Goal: Task Accomplishment & Management: Manage account settings

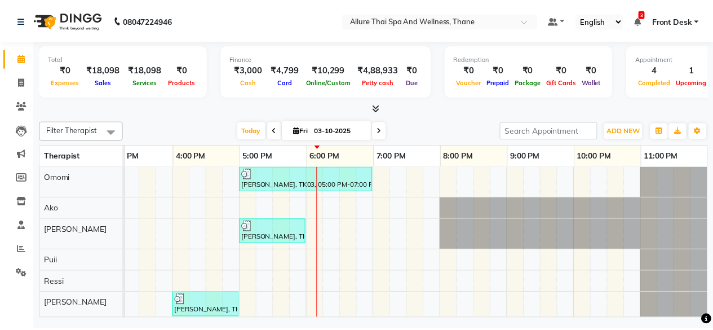
scroll to position [43, 0]
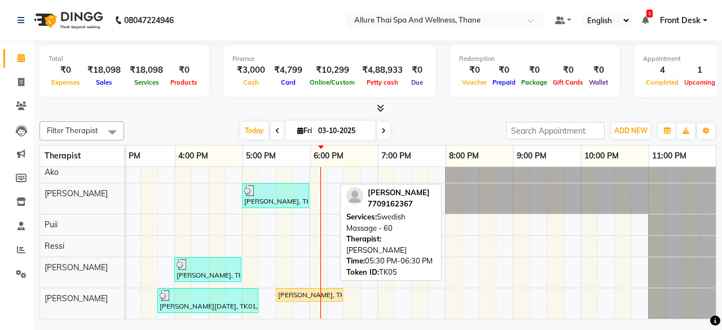
click at [309, 290] on div "[PERSON_NAME], TK05, 05:30 PM-06:30 PM, Swedish Massage - 60" at bounding box center [309, 295] width 65 height 10
select select "1"
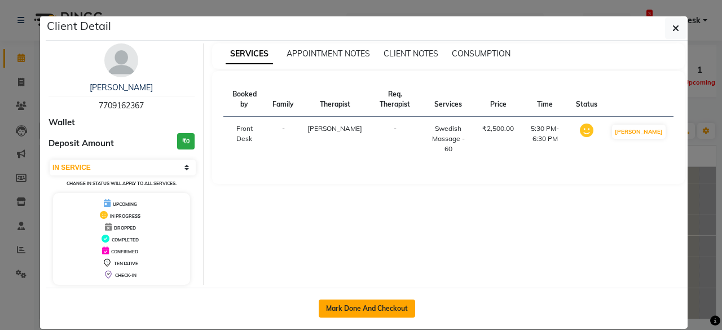
click at [327, 299] on button "Mark Done And Checkout" at bounding box center [367, 308] width 96 height 18
select select "8525"
select select "service"
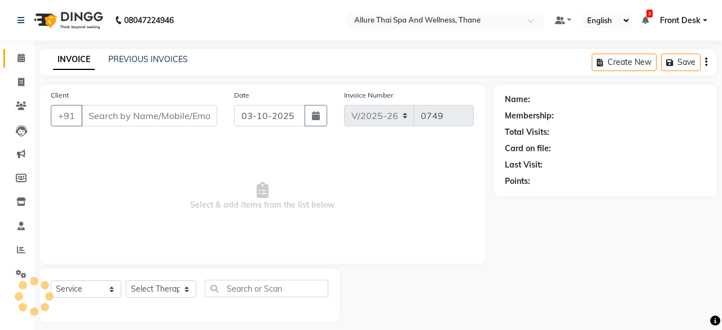
select select "3"
type input "7709162367"
select select "91479"
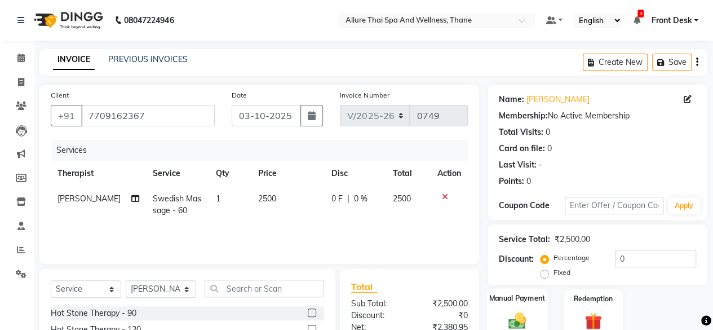
click at [533, 306] on div "Manual Payment" at bounding box center [517, 313] width 61 height 51
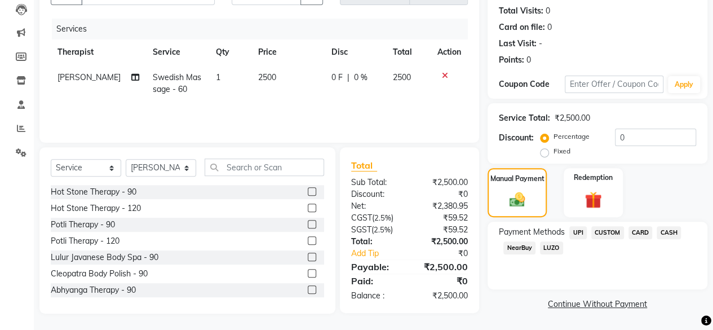
click at [576, 230] on span "UPI" at bounding box center [578, 232] width 17 height 13
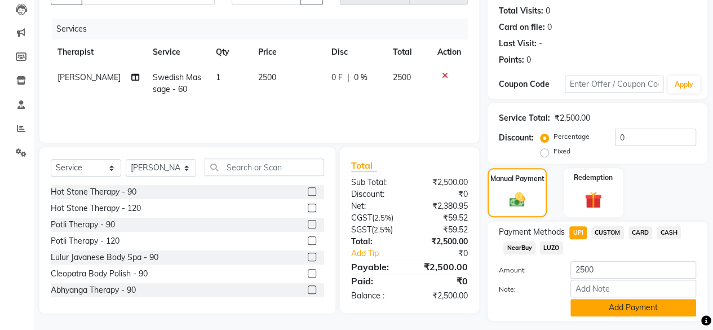
scroll to position [151, 0]
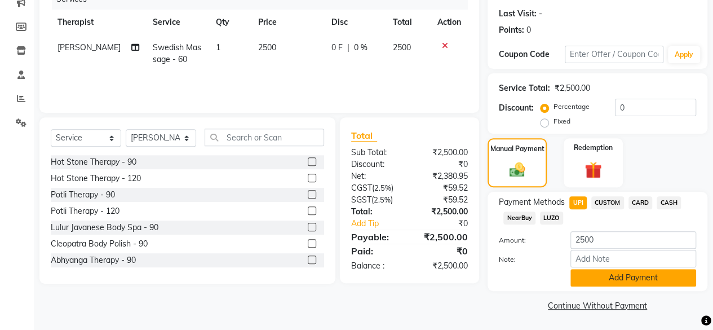
click at [609, 278] on button "Add Payment" at bounding box center [634, 277] width 126 height 17
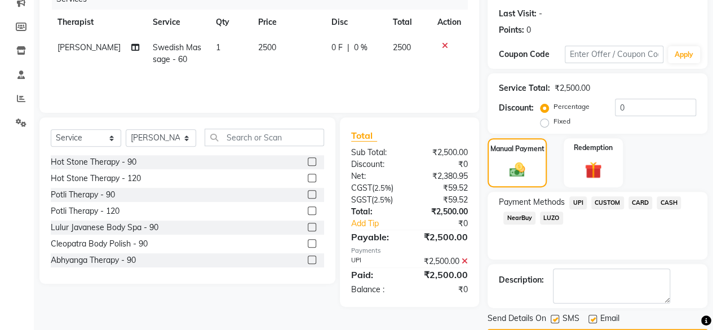
scroll to position [183, 0]
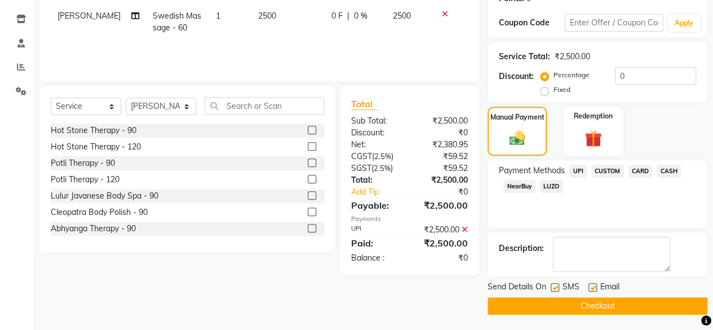
click at [594, 284] on label at bounding box center [593, 287] width 8 height 8
click at [594, 284] on input "checkbox" at bounding box center [592, 287] width 7 height 7
checkbox input "false"
click at [557, 287] on label at bounding box center [555, 287] width 8 height 8
click at [557, 287] on input "checkbox" at bounding box center [554, 287] width 7 height 7
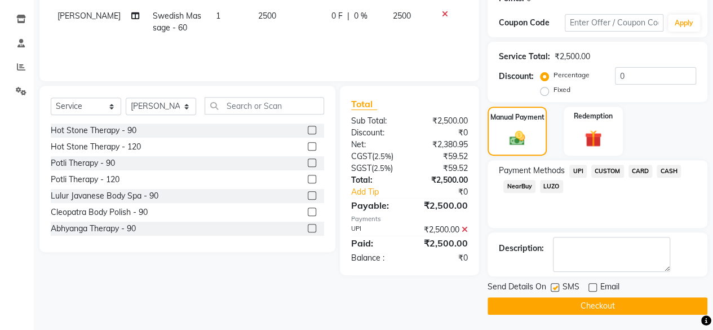
checkbox input "false"
click at [574, 305] on button "Checkout" at bounding box center [598, 305] width 220 height 17
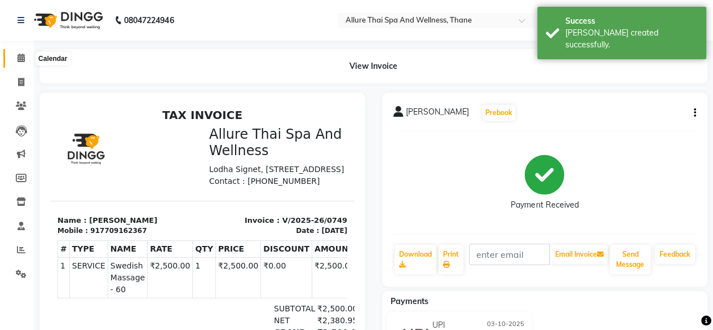
click at [15, 60] on span at bounding box center [21, 58] width 20 height 13
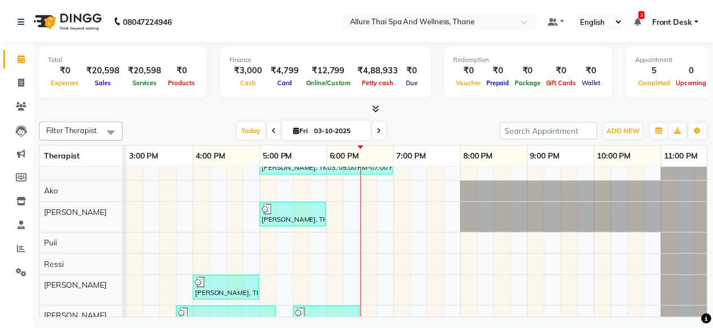
scroll to position [17, 0]
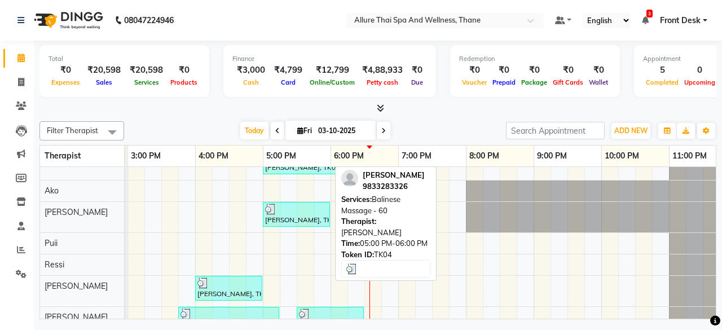
click at [311, 213] on div at bounding box center [296, 209] width 63 height 11
select select "3"
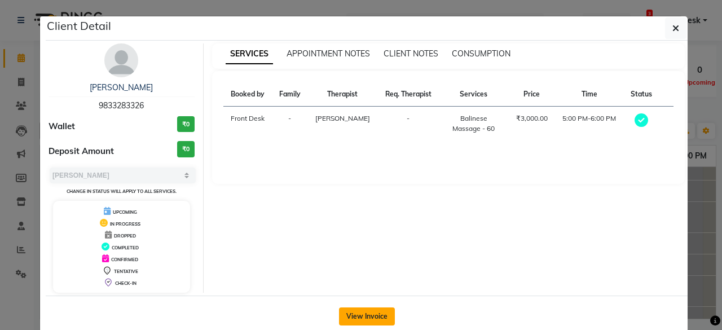
click at [370, 312] on button "View Invoice" at bounding box center [367, 316] width 56 height 18
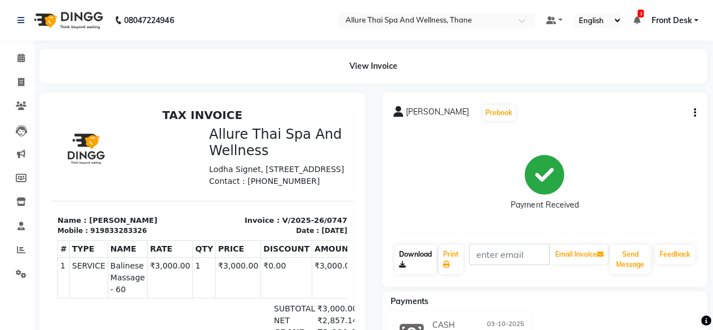
click at [426, 255] on link "Download" at bounding box center [416, 259] width 42 height 29
click at [23, 64] on span at bounding box center [21, 58] width 20 height 13
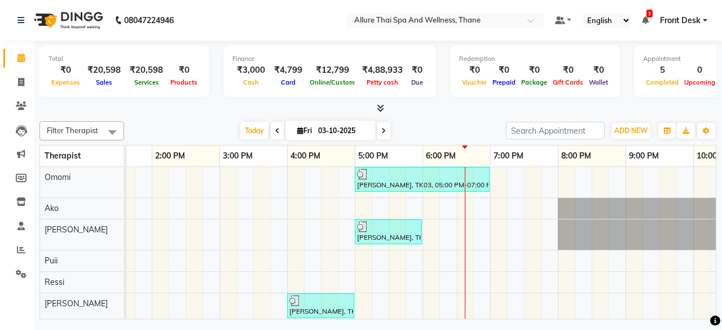
scroll to position [0, 315]
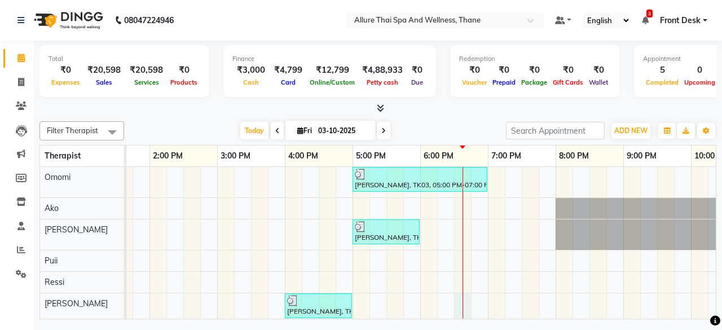
click at [465, 305] on div "[PERSON_NAME], TK03, 05:00 PM-07:00 PM, Potli Therapy - 120 [PERSON_NAME], TK04…" at bounding box center [318, 261] width 1015 height 188
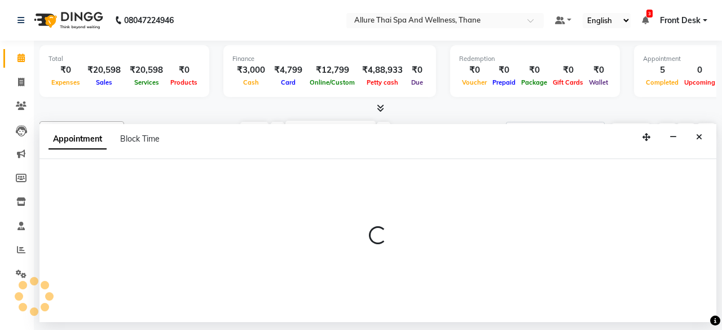
select select "91478"
select select "1110"
select select "tentative"
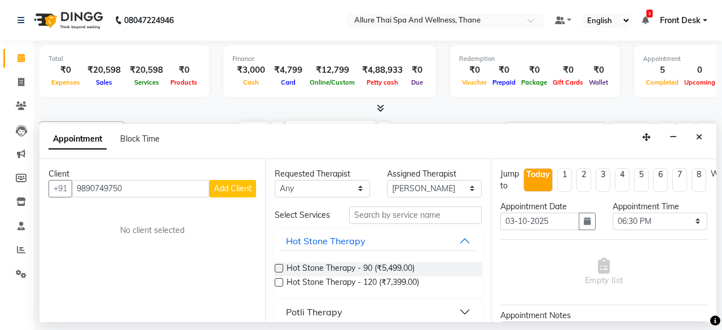
type input "9890749750"
click at [222, 184] on span "Add Client" at bounding box center [233, 188] width 38 height 10
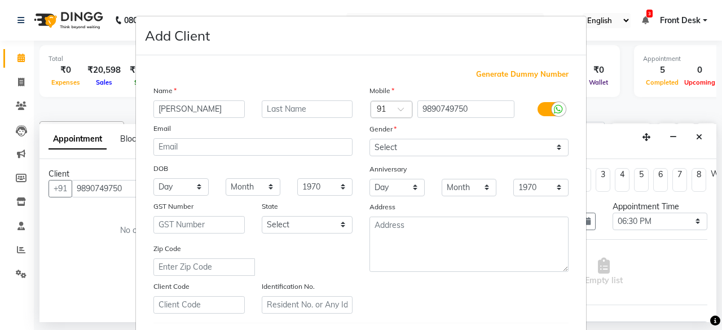
type input "[PERSON_NAME]"
type input "Sawant"
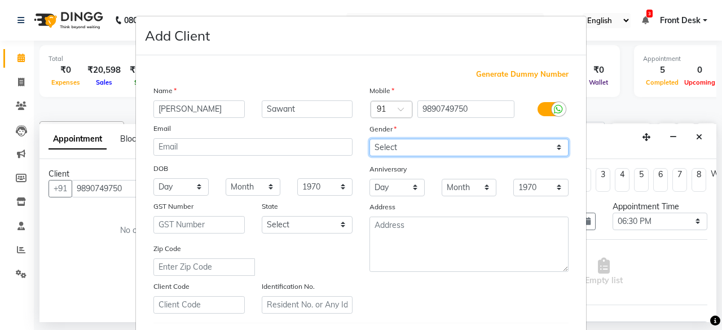
click at [426, 144] on select "Select [DEMOGRAPHIC_DATA] [DEMOGRAPHIC_DATA] Other Prefer Not To Say" at bounding box center [468, 147] width 199 height 17
select select "[DEMOGRAPHIC_DATA]"
click at [369, 139] on select "Select [DEMOGRAPHIC_DATA] [DEMOGRAPHIC_DATA] Other Prefer Not To Say" at bounding box center [468, 147] width 199 height 17
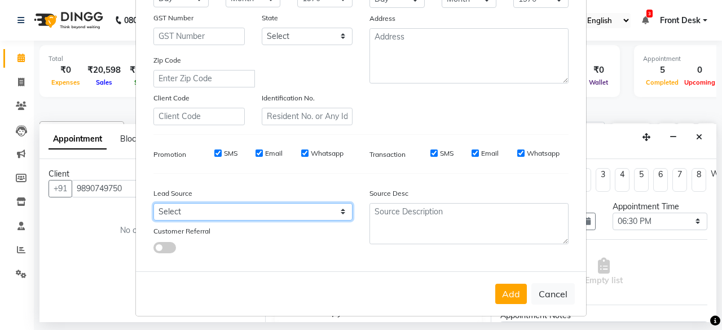
click at [210, 214] on select "Select Walk-in Referral Internet Friend Word of Mouth Advertisement Facebook Ju…" at bounding box center [252, 211] width 199 height 17
select select "55726"
click at [153, 203] on select "Select Walk-in Referral Internet Friend Word of Mouth Advertisement Facebook Ju…" at bounding box center [252, 211] width 199 height 17
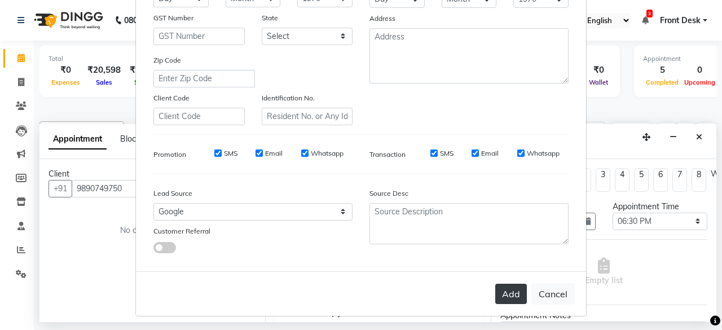
click at [509, 292] on button "Add" at bounding box center [511, 294] width 32 height 20
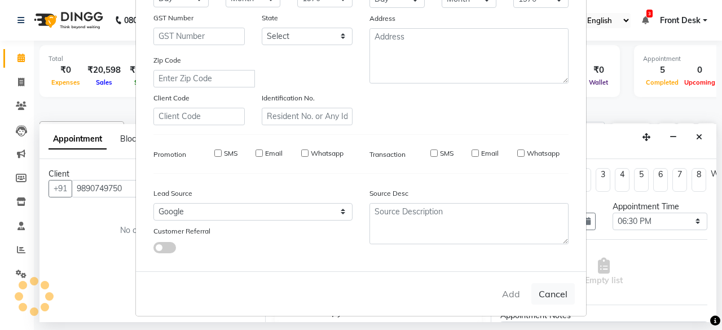
select select
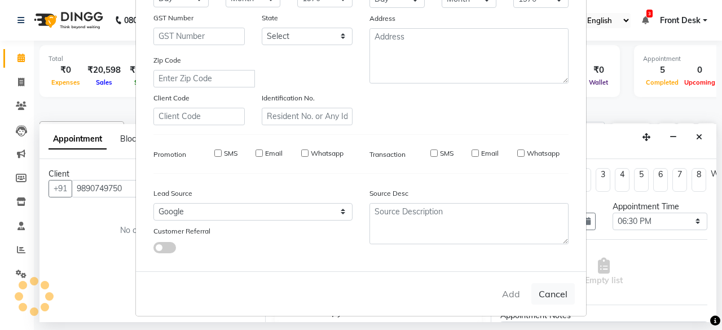
select select
checkbox input "false"
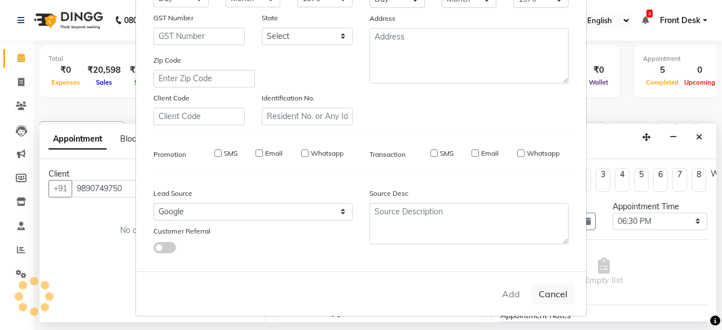
checkbox input "false"
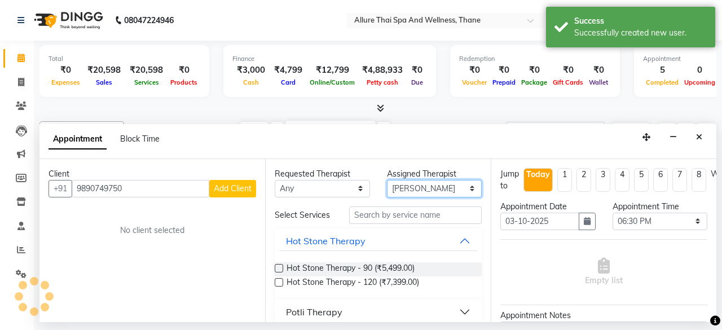
click at [455, 188] on select "Select Ako [PERSON_NAME] Puii [PERSON_NAME]" at bounding box center [434, 188] width 95 height 17
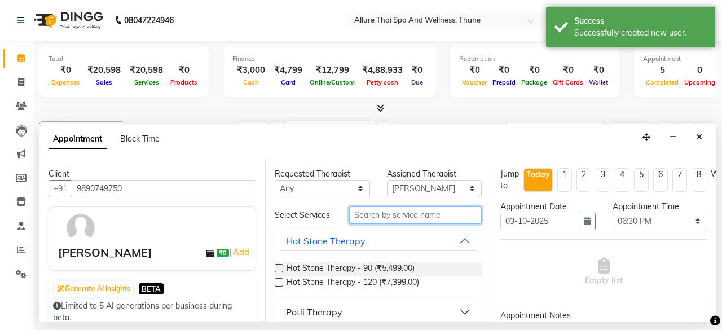
click at [385, 217] on input "text" at bounding box center [415, 214] width 133 height 17
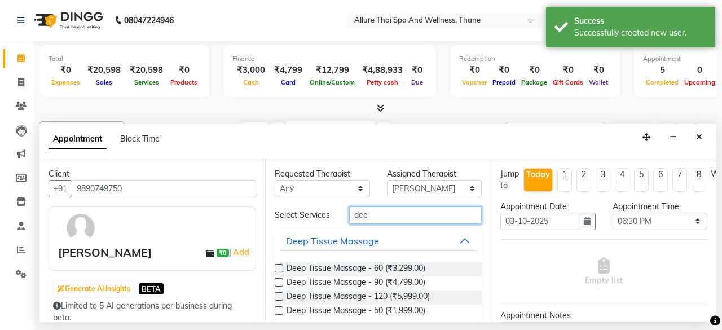
type input "dee"
click at [277, 267] on label at bounding box center [279, 268] width 8 height 8
click at [277, 267] on input "checkbox" at bounding box center [278, 269] width 7 height 7
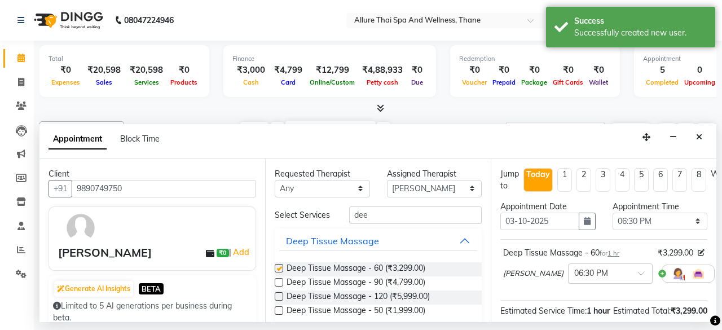
checkbox input "false"
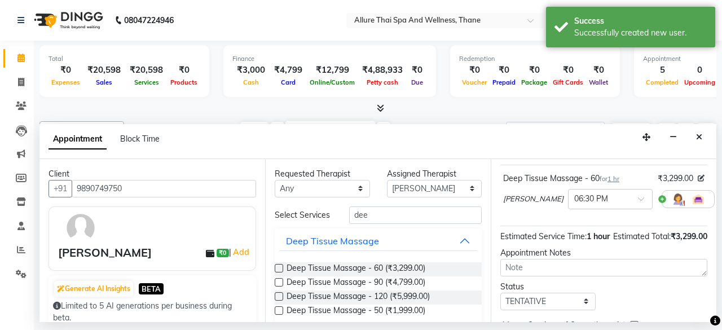
scroll to position [153, 0]
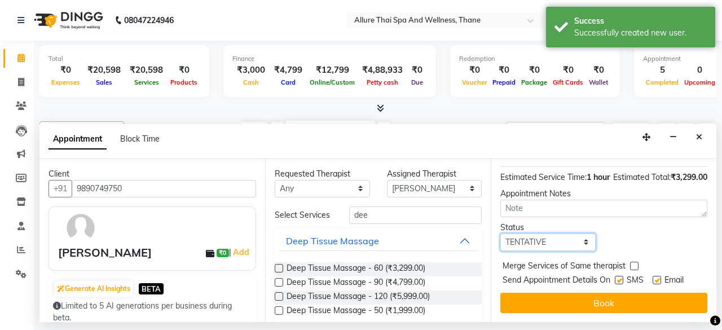
click at [565, 233] on select "Select TENTATIVE CONFIRM CHECK-IN UPCOMING" at bounding box center [547, 241] width 95 height 17
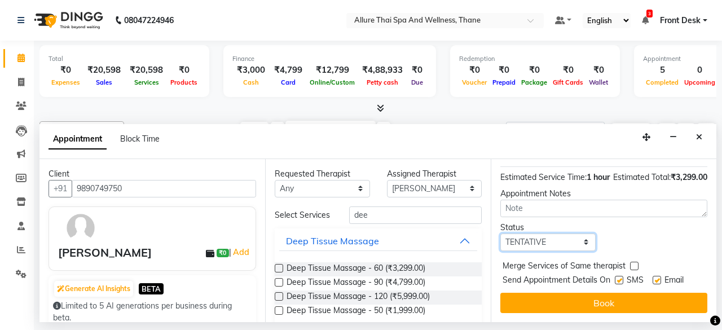
select select "check-in"
click at [500, 233] on select "Select TENTATIVE CONFIRM CHECK-IN UPCOMING" at bounding box center [547, 241] width 95 height 17
click at [623, 276] on label at bounding box center [619, 280] width 8 height 8
click at [622, 277] on input "checkbox" at bounding box center [618, 280] width 7 height 7
checkbox input "false"
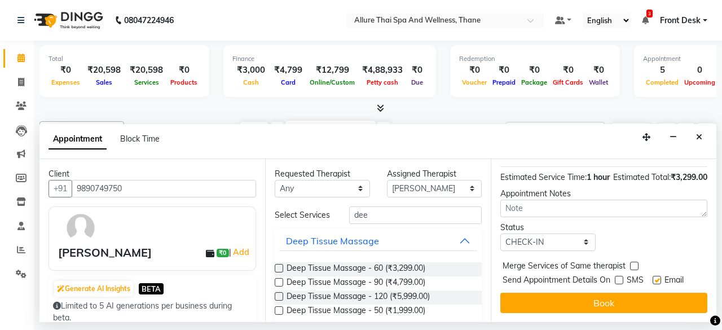
click at [652, 274] on div "SMS" at bounding box center [634, 281] width 38 height 14
click at [656, 276] on label at bounding box center [656, 280] width 8 height 8
click at [656, 277] on input "checkbox" at bounding box center [655, 280] width 7 height 7
checkbox input "false"
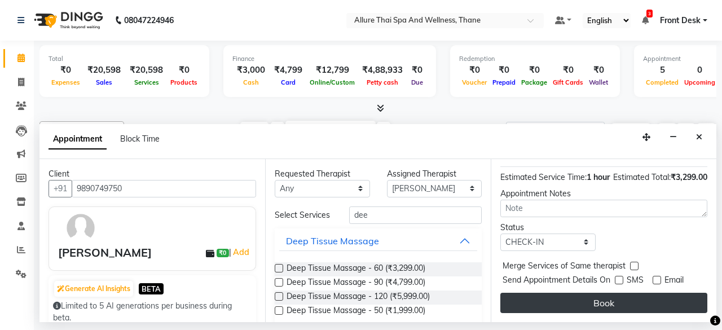
click at [619, 298] on button "Book" at bounding box center [603, 303] width 207 height 20
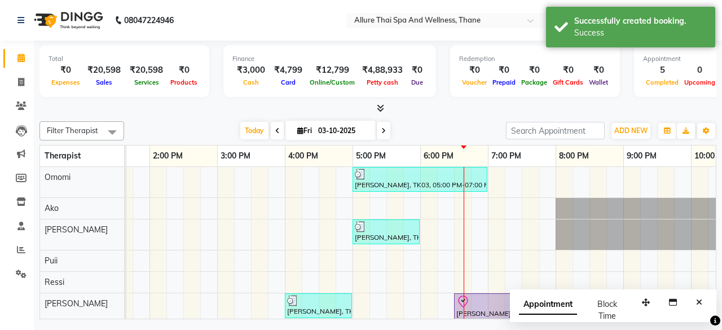
scroll to position [0, 314]
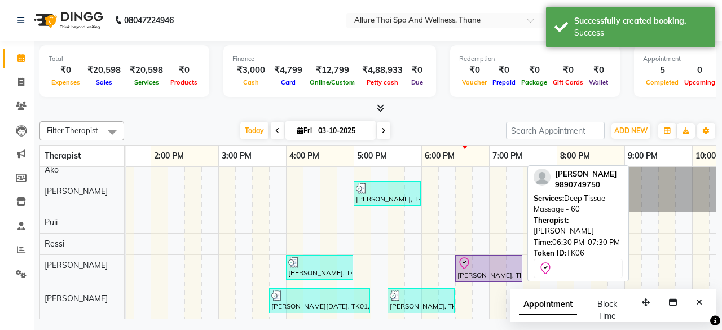
click at [495, 257] on div at bounding box center [488, 264] width 63 height 14
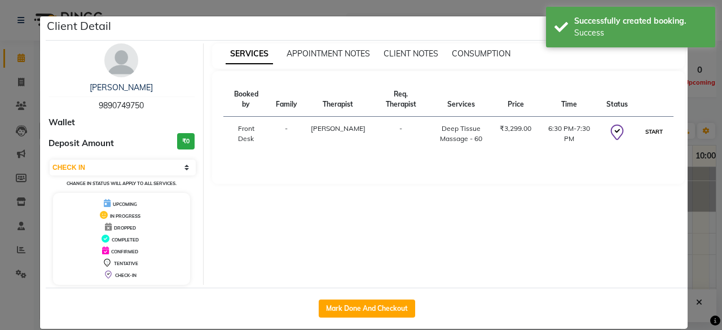
click at [659, 125] on button "START" at bounding box center [653, 132] width 23 height 14
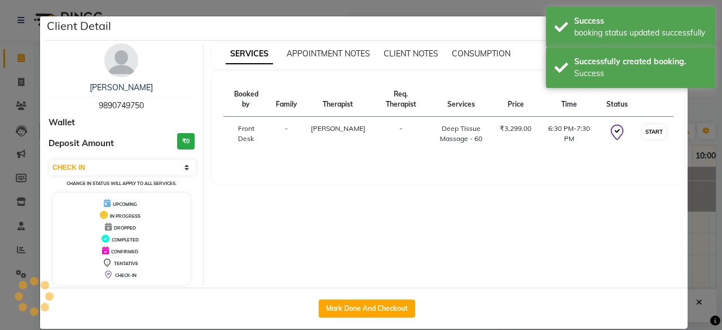
select select "1"
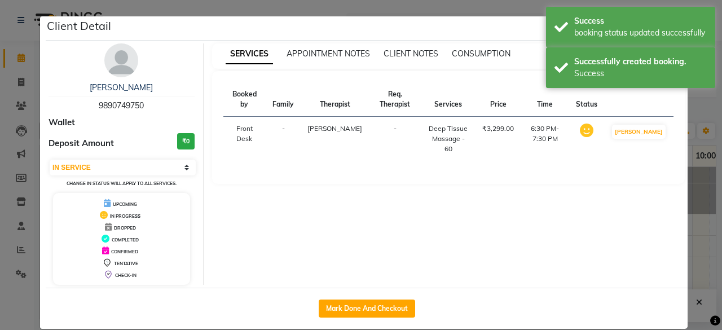
click at [709, 247] on ngb-modal-window "Client Detail [PERSON_NAME] 9890749750 Wallet Deposit Amount ₹0 Select IN SERVI…" at bounding box center [361, 165] width 722 height 330
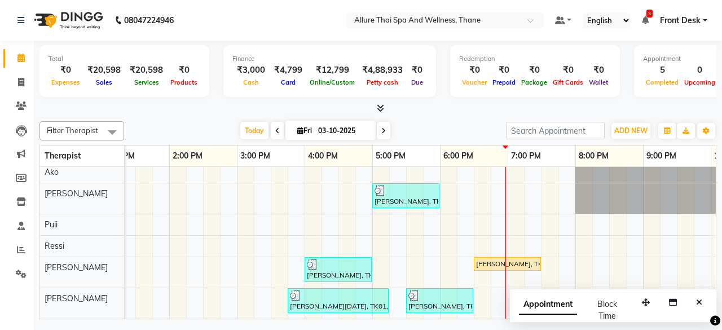
scroll to position [28, 0]
